Goal: Transaction & Acquisition: Purchase product/service

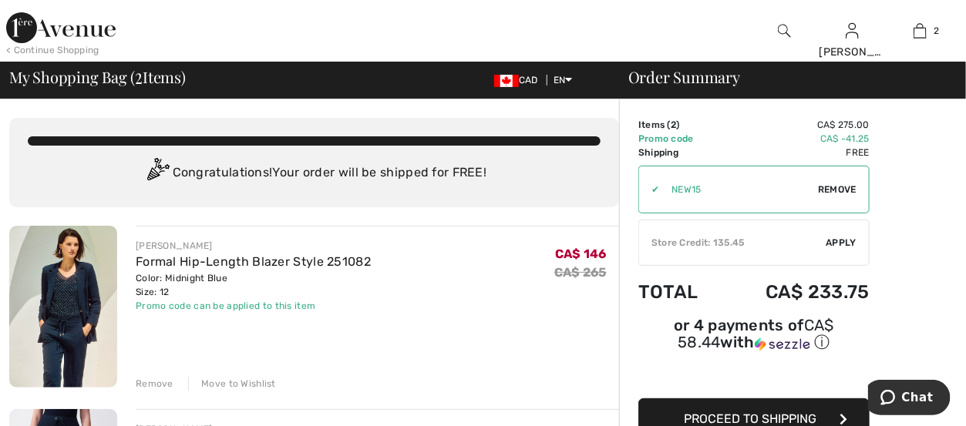
click at [846, 243] on span "Apply" at bounding box center [841, 243] width 31 height 14
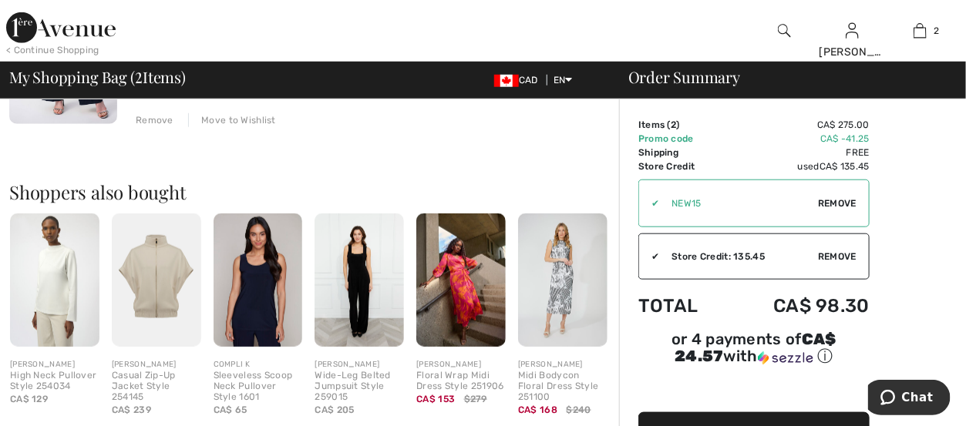
scroll to position [755, 0]
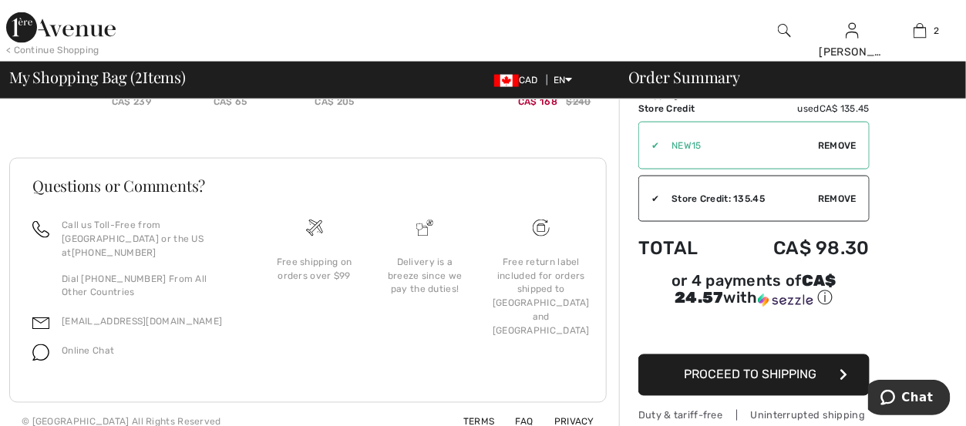
click at [771, 368] on span "Proceed to Shipping" at bounding box center [750, 375] width 133 height 15
click at [650, 355] on button "Proceed to Shipping" at bounding box center [753, 376] width 231 height 42
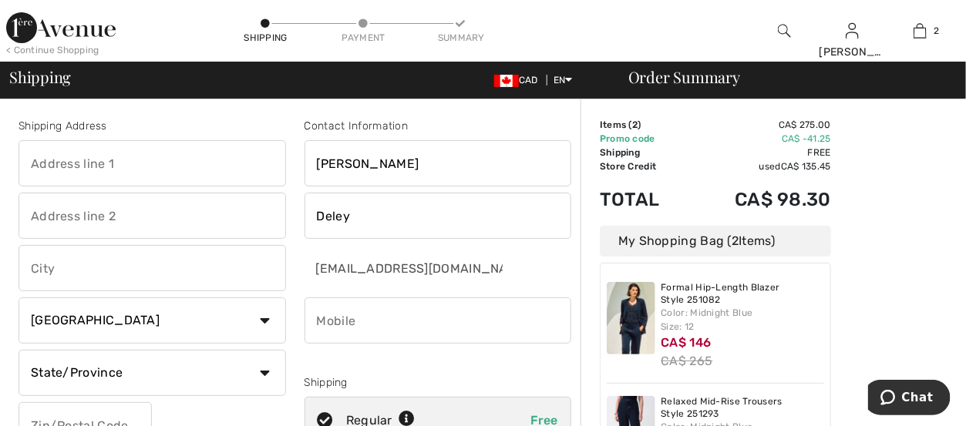
click at [118, 159] on input "text" at bounding box center [151, 163] width 267 height 46
type input "Apartment Building"
type input "113-100 Capilano Rd"
type input "Port Moody"
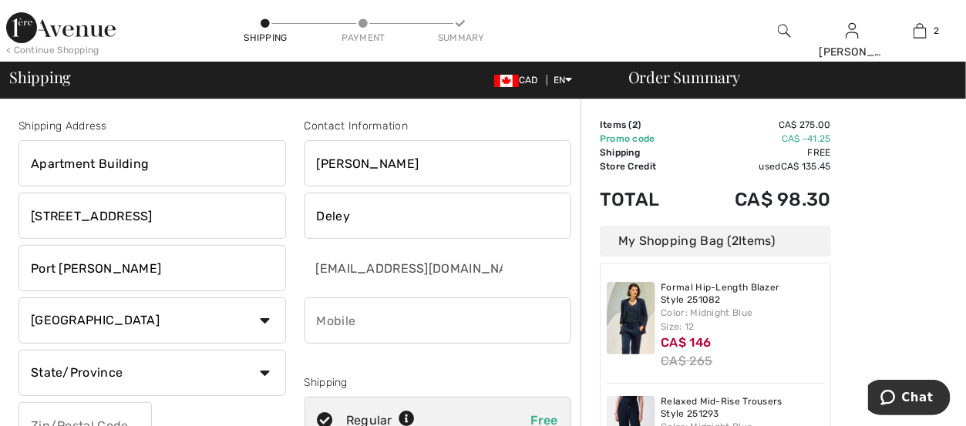
select select "BC"
type input "V3H5M9"
type input "6043419449"
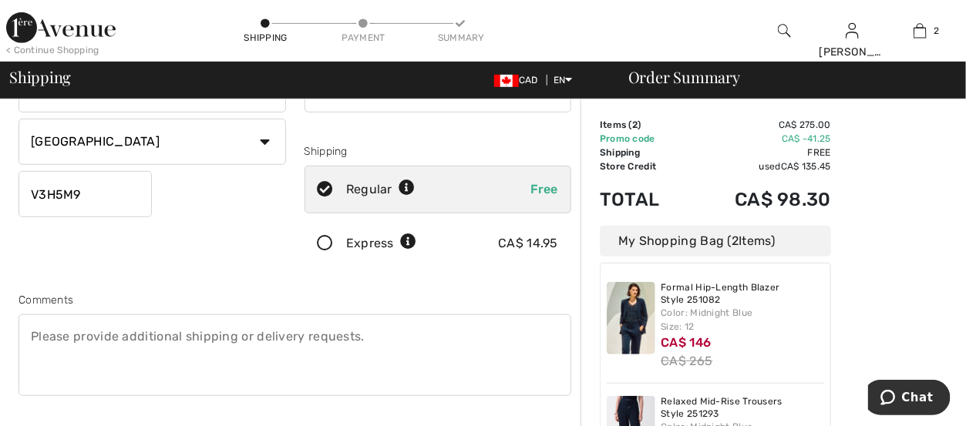
scroll to position [385, 0]
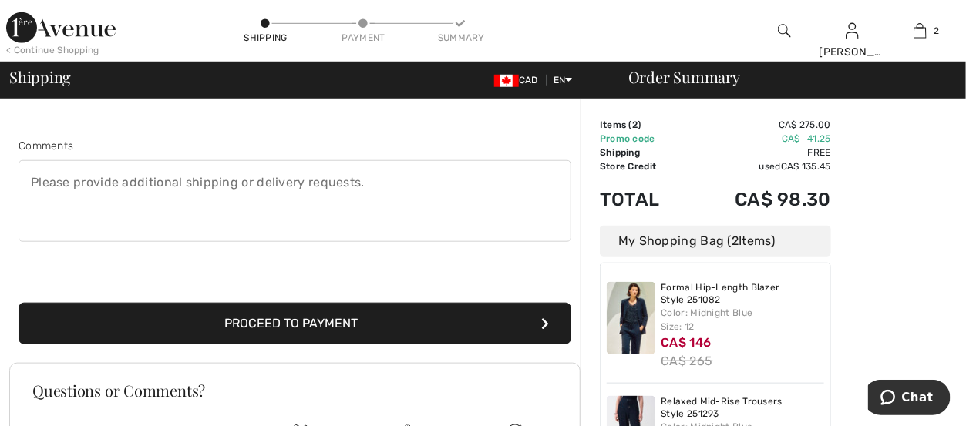
click at [380, 315] on button "Proceed to Payment" at bounding box center [294, 324] width 553 height 42
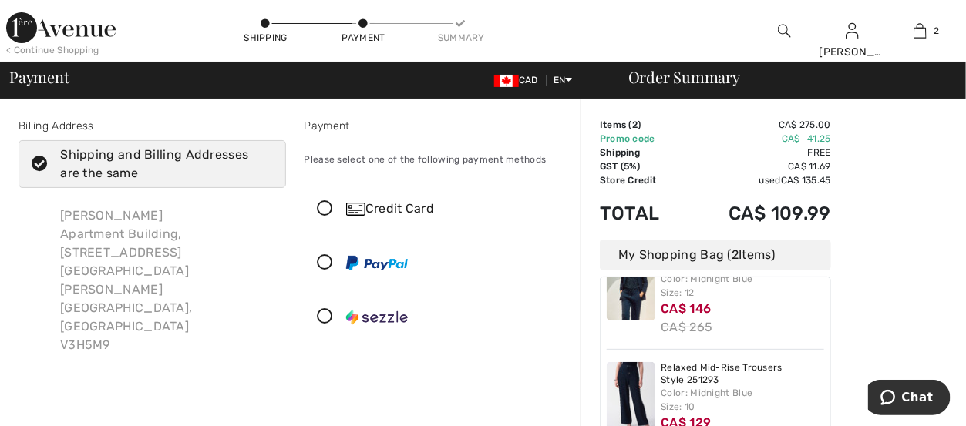
click at [170, 157] on div "Shipping and Billing Addresses are the same" at bounding box center [161, 164] width 202 height 37
click at [263, 157] on input "Shipping and Billing Addresses are the same" at bounding box center [268, 164] width 10 height 46
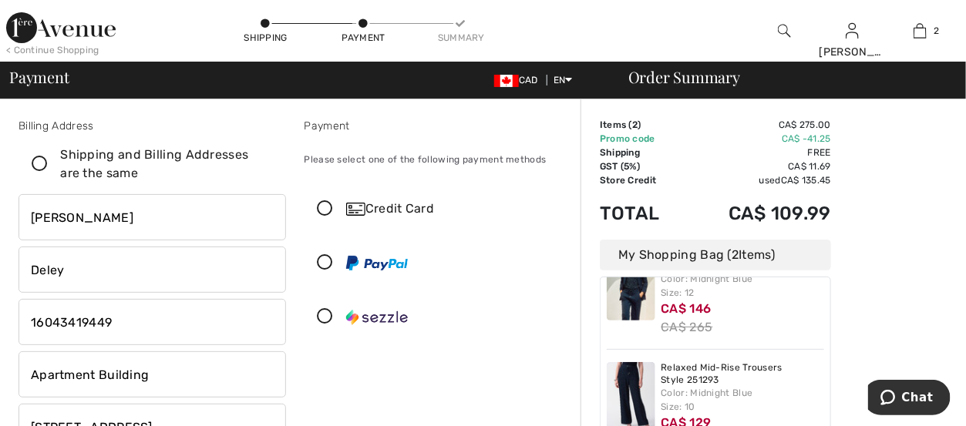
click at [37, 161] on icon at bounding box center [39, 164] width 41 height 16
click at [263, 161] on input "Shipping and Billing Addresses are the same" at bounding box center [268, 164] width 10 height 46
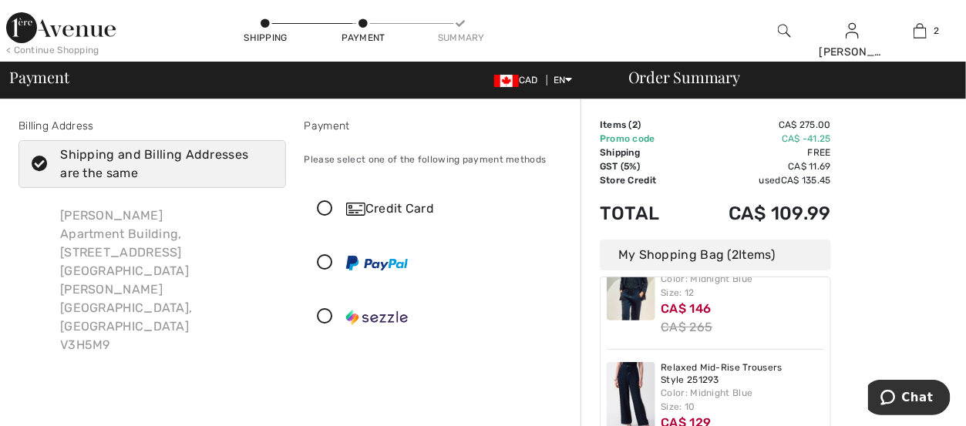
checkbox input "true"
click at [321, 204] on icon at bounding box center [325, 209] width 41 height 16
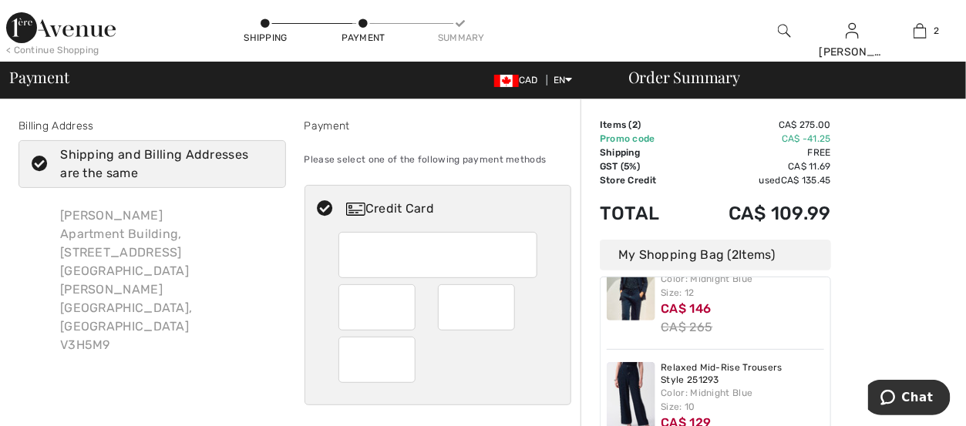
click at [405, 314] on div at bounding box center [376, 307] width 77 height 46
click at [506, 308] on div at bounding box center [476, 307] width 77 height 46
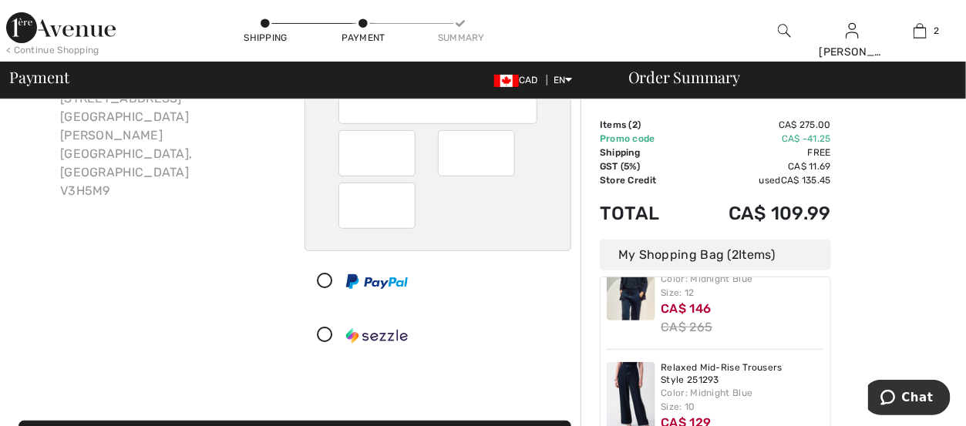
click at [398, 418] on div "Proceed to Summary Complete Your Order with PayPal Proceed to Summary Complete …" at bounding box center [294, 423] width 571 height 79
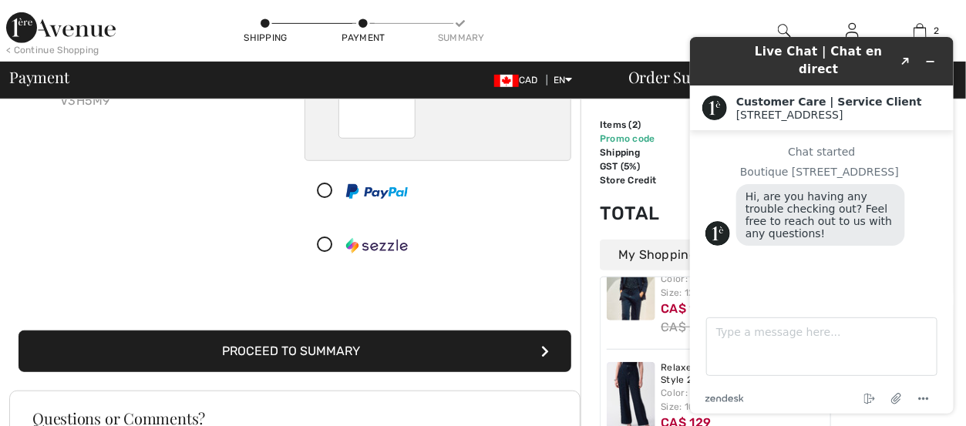
scroll to position [0, 0]
click at [307, 349] on button "Proceed to Summary" at bounding box center [294, 352] width 553 height 42
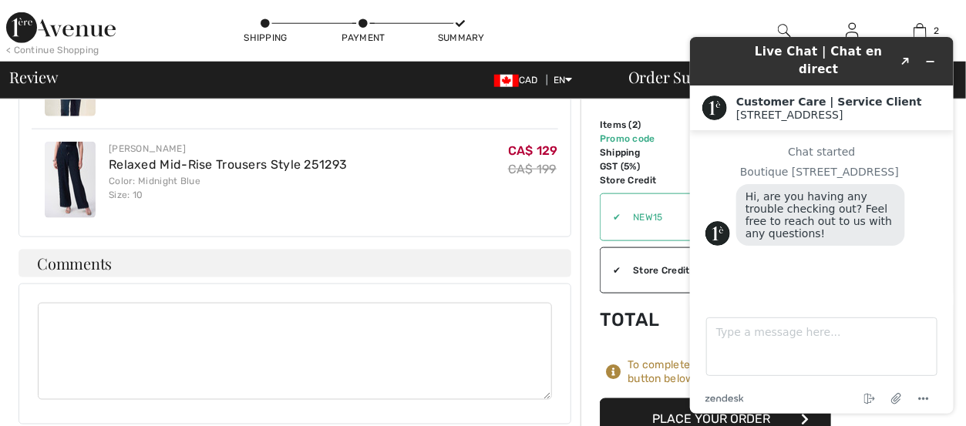
scroll to position [719, 0]
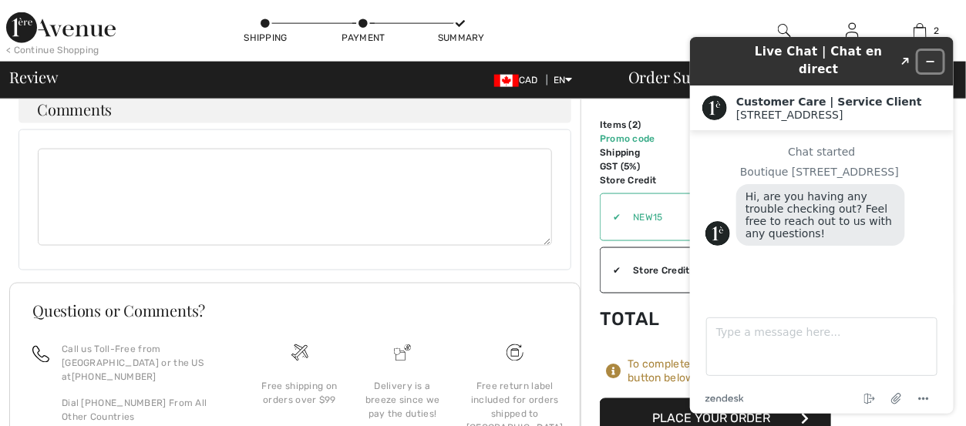
click at [933, 55] on icon "Minimize widget" at bounding box center [929, 60] width 11 height 11
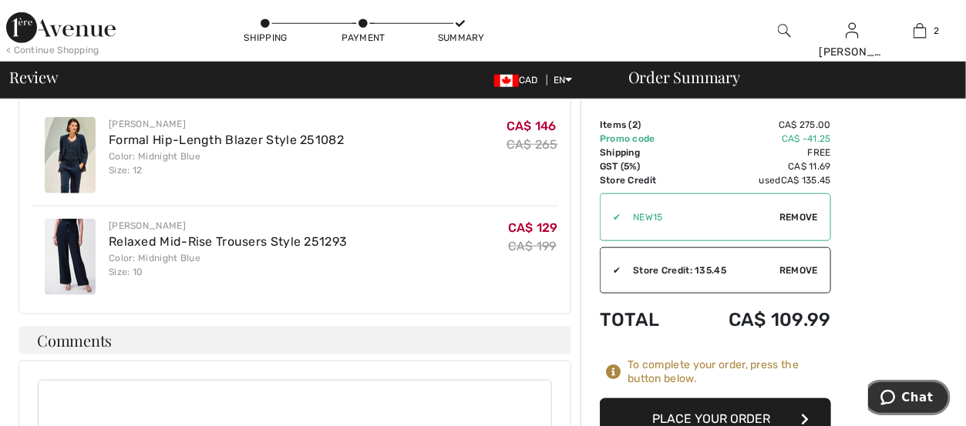
scroll to position [796, 0]
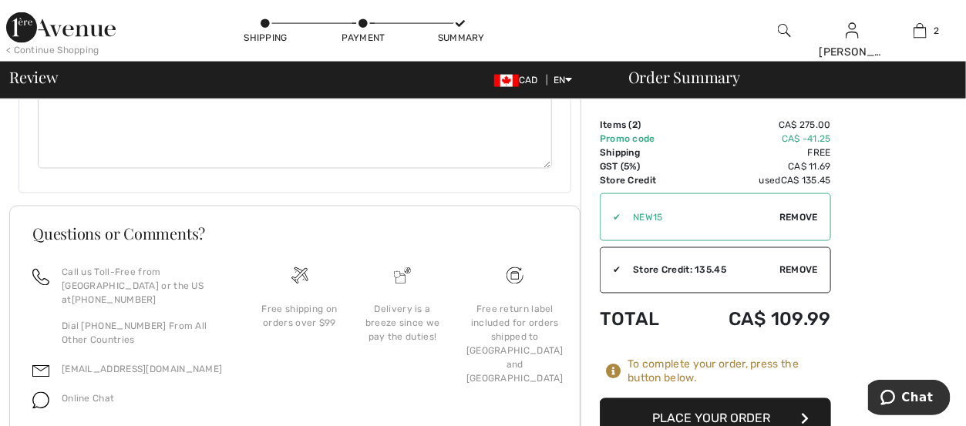
click at [714, 398] on button "Place Your Order" at bounding box center [715, 419] width 231 height 42
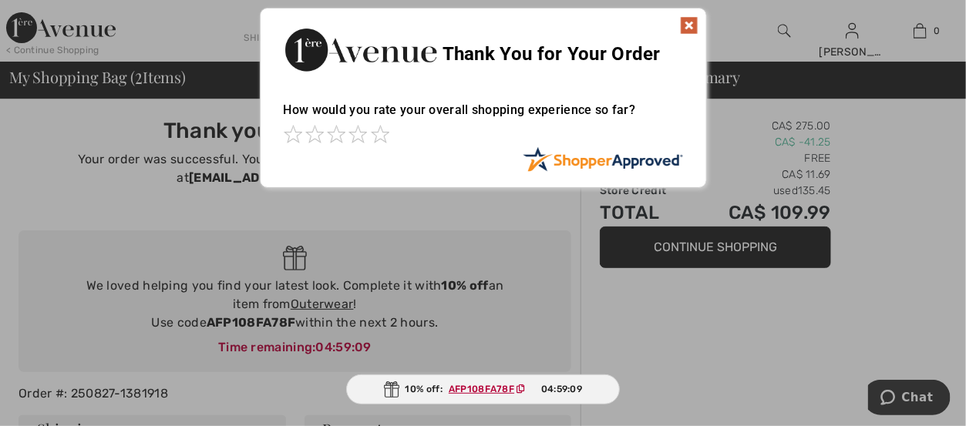
click at [687, 25] on img at bounding box center [689, 25] width 18 height 18
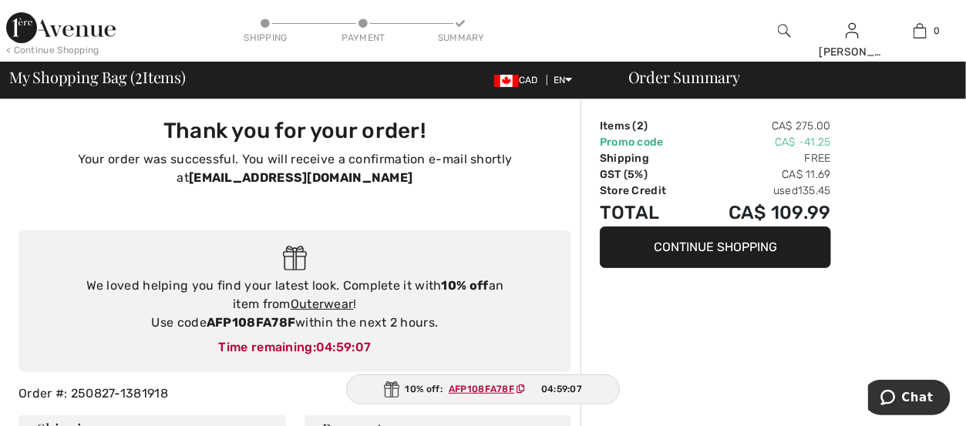
click at [784, 28] on img at bounding box center [784, 31] width 13 height 18
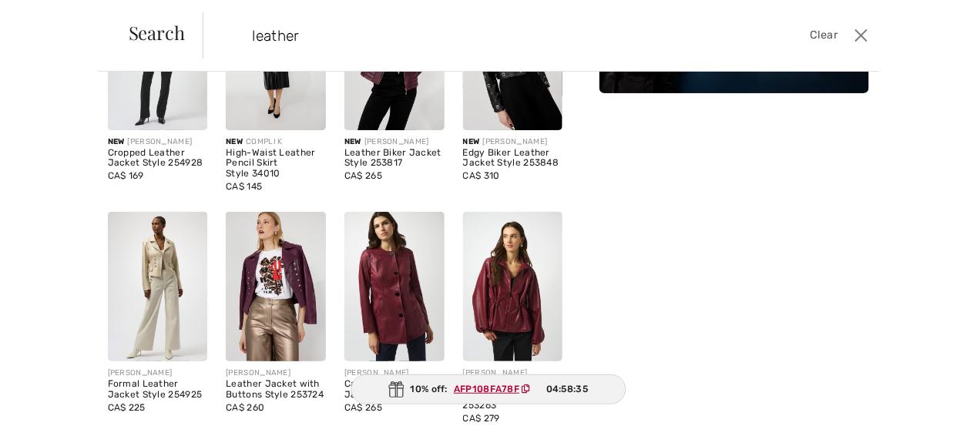
scroll to position [308, 0]
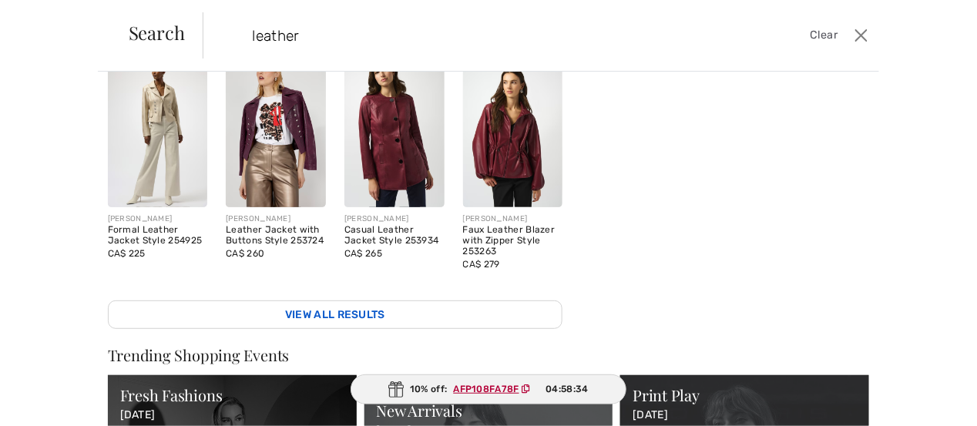
type input "leather"
click at [318, 305] on link "View All Results" at bounding box center [335, 315] width 455 height 29
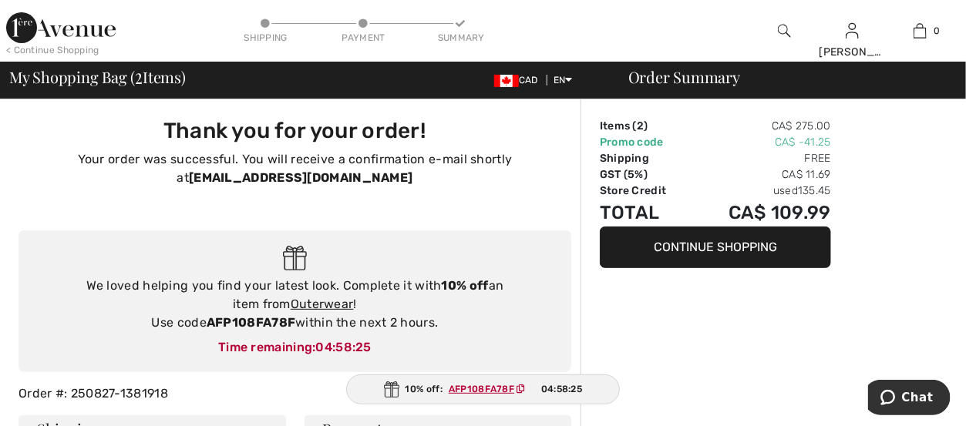
scroll to position [462, 0]
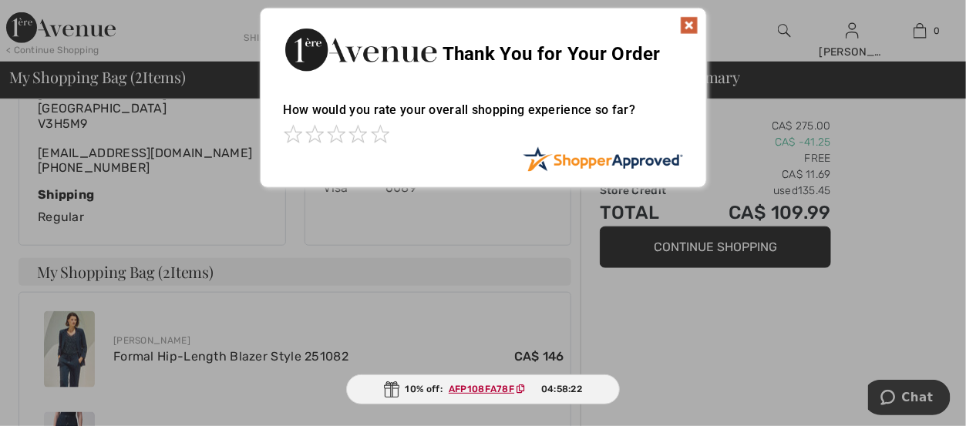
click at [740, 249] on div at bounding box center [483, 213] width 966 height 426
click at [683, 26] on img at bounding box center [689, 25] width 18 height 18
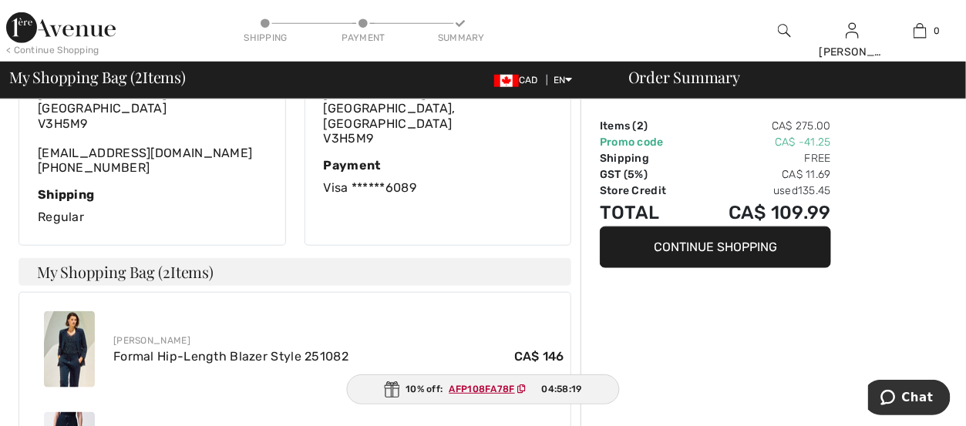
click at [728, 246] on button "Continue Shopping" at bounding box center [715, 248] width 231 height 42
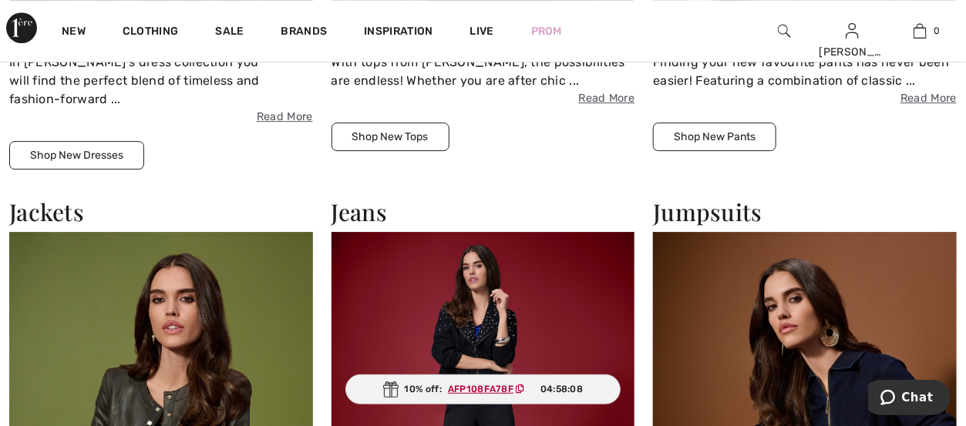
scroll to position [1850, 0]
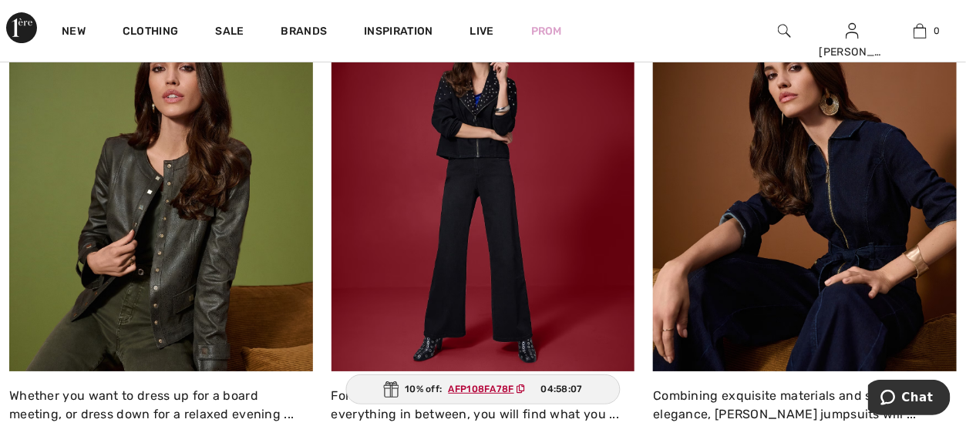
click at [167, 252] on img at bounding box center [161, 186] width 304 height 371
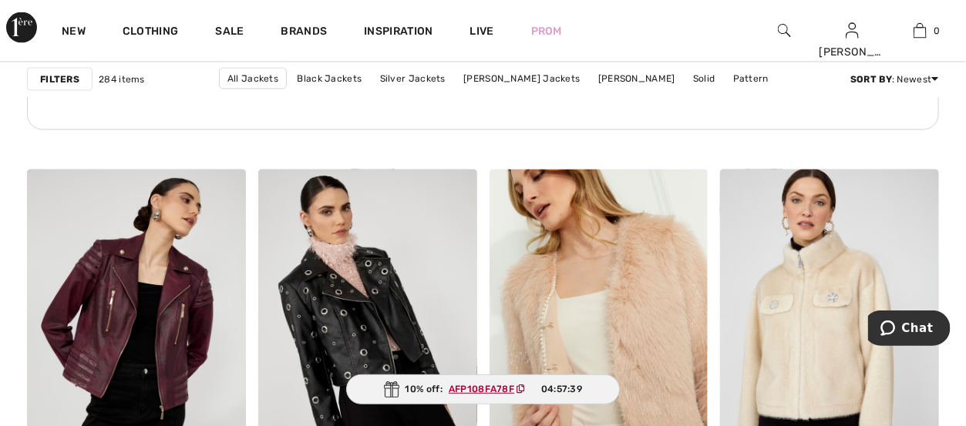
scroll to position [5241, 0]
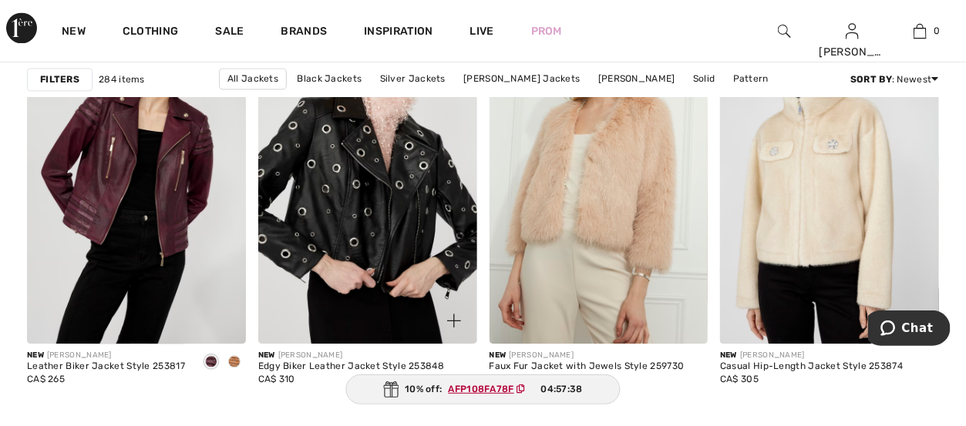
click at [384, 203] on img at bounding box center [367, 179] width 219 height 328
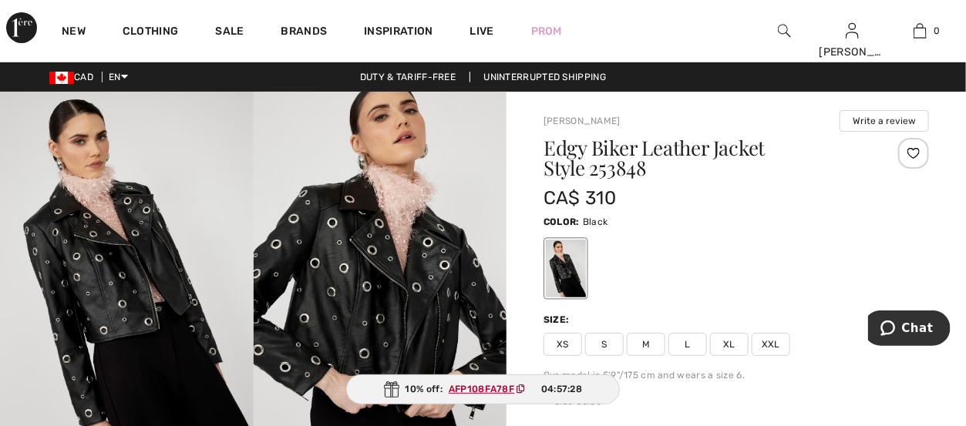
scroll to position [77, 0]
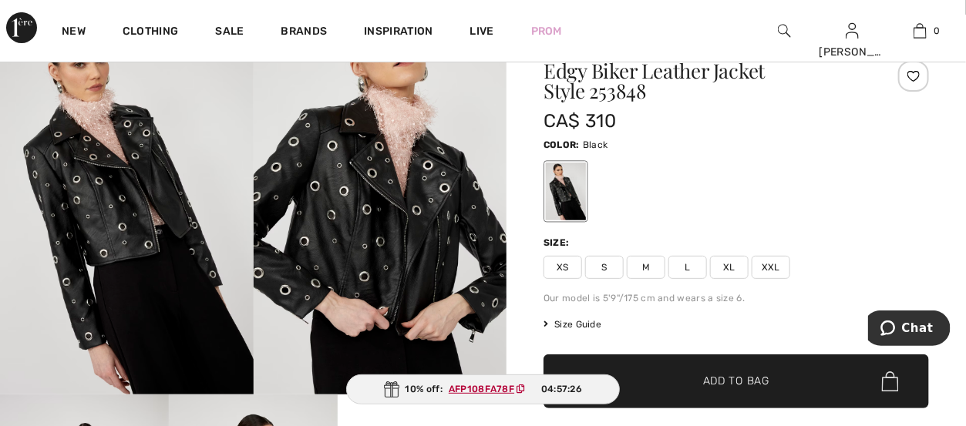
click at [732, 269] on span "XL" at bounding box center [729, 267] width 39 height 23
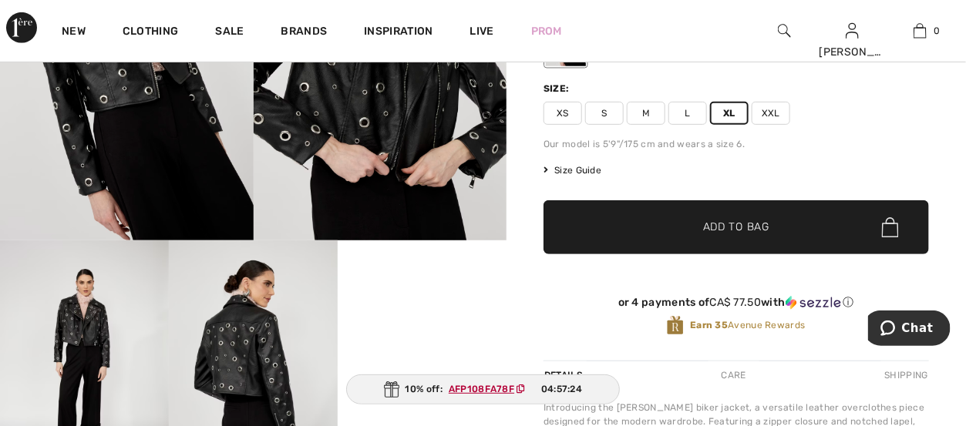
click at [722, 225] on span "Add to Bag" at bounding box center [736, 228] width 66 height 16
click at [685, 110] on span "L" at bounding box center [687, 113] width 39 height 23
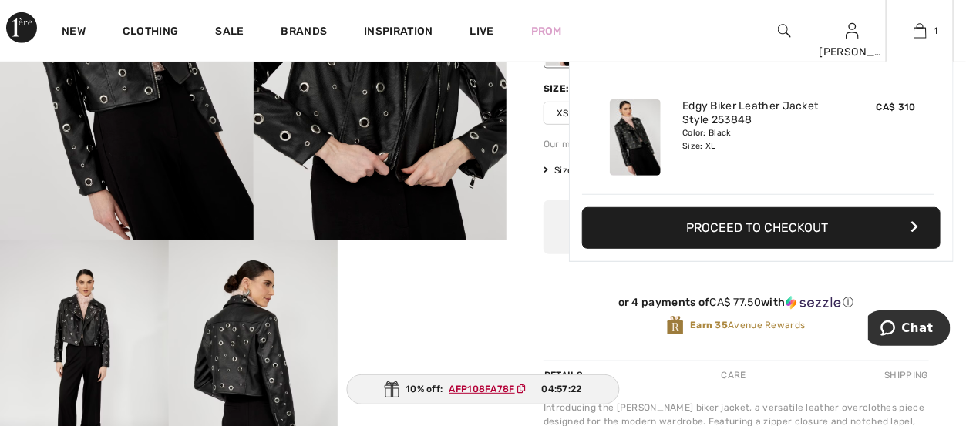
scroll to position [0, 0]
click at [731, 227] on button "Proceed to Checkout" at bounding box center [761, 228] width 358 height 42
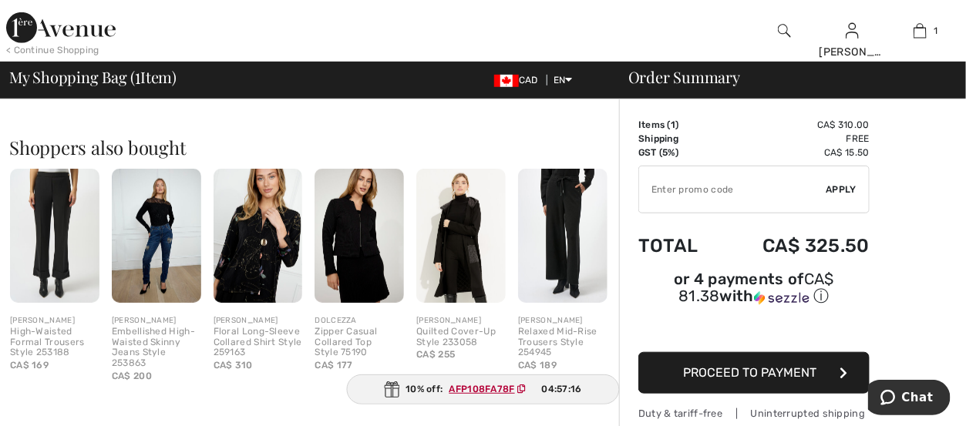
scroll to position [77, 0]
